Goal: Task Accomplishment & Management: Use online tool/utility

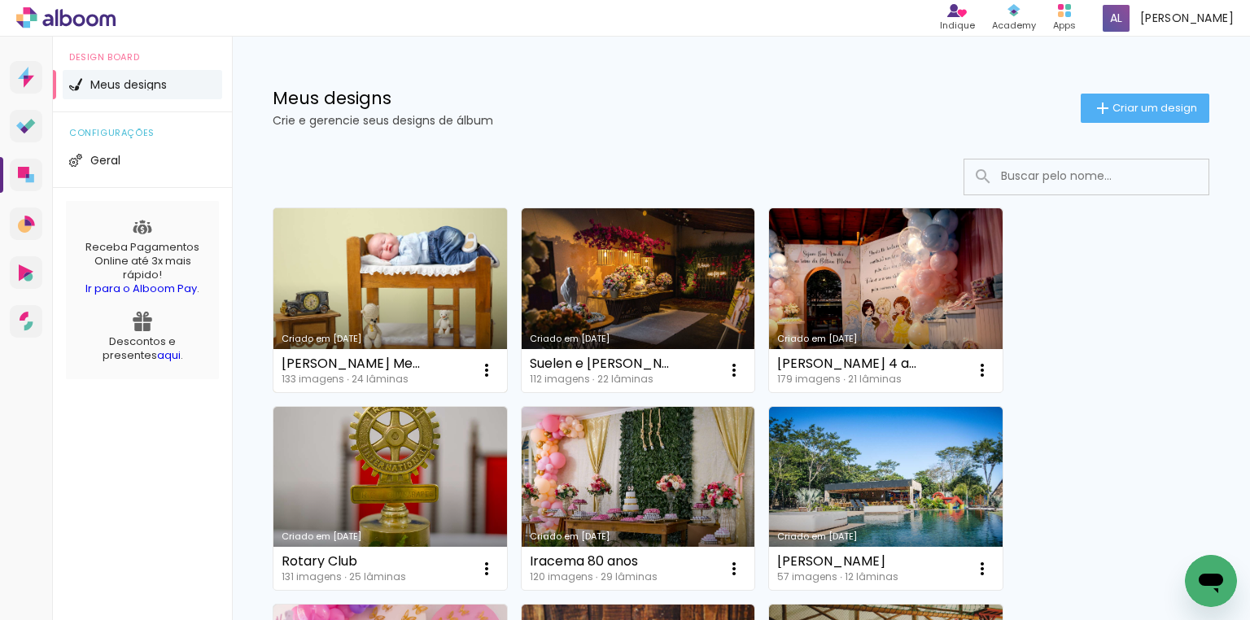
click at [413, 303] on link "Criado em [DATE]" at bounding box center [390, 300] width 234 height 184
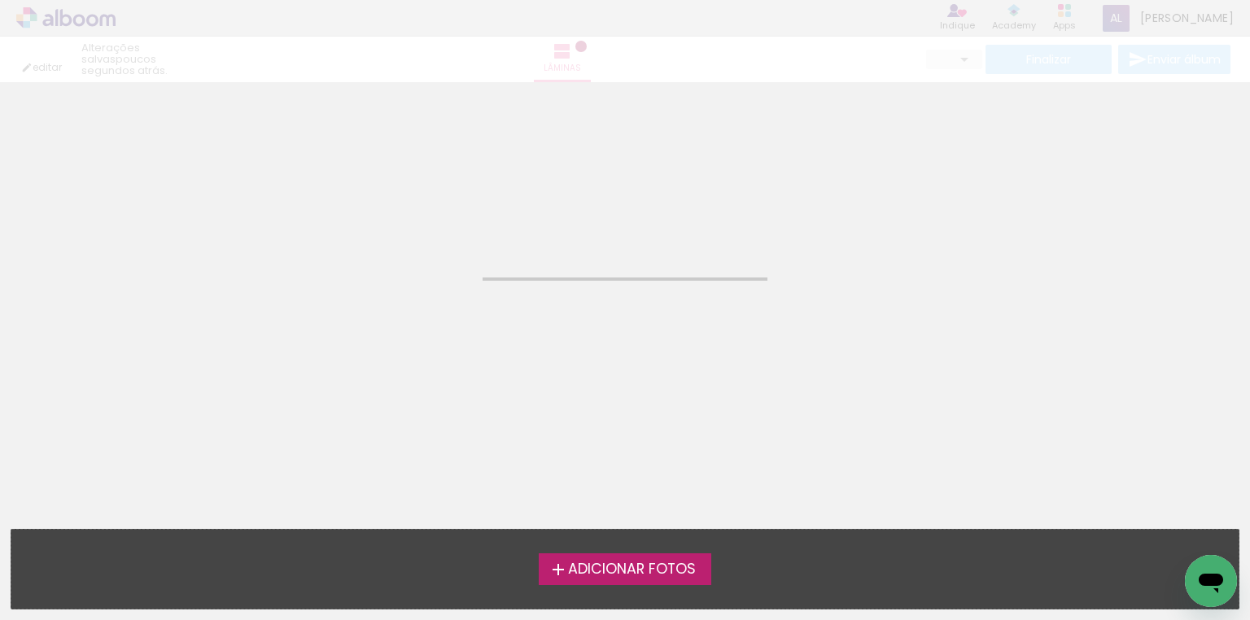
click at [413, 303] on neon-animated-pages "Confirmar Cancelar" at bounding box center [625, 351] width 1250 height 538
